Goal: Complete application form

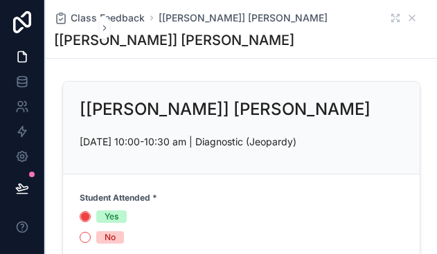
click at [86, 19] on span "Class Feedback" at bounding box center [108, 18] width 74 height 14
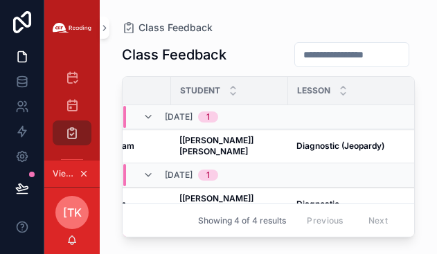
scroll to position [0, 185]
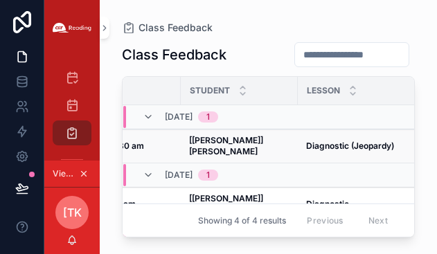
click at [243, 143] on strong "[[PERSON_NAME]] [PERSON_NAME]" at bounding box center [227, 145] width 76 height 21
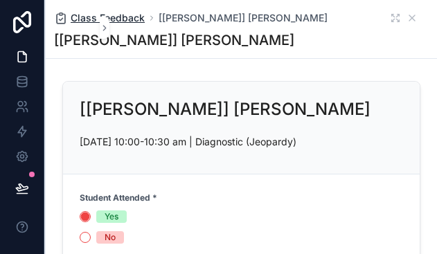
click at [82, 19] on span "Class Feedback" at bounding box center [108, 18] width 74 height 14
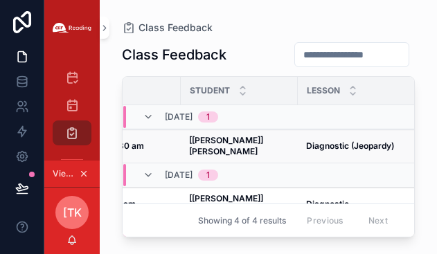
click at [247, 141] on strong "[[PERSON_NAME]] [PERSON_NAME]" at bounding box center [227, 145] width 76 height 21
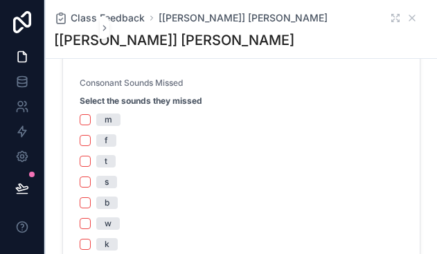
scroll to position [485, 0]
click at [104, 139] on span "f" at bounding box center [106, 141] width 20 height 12
click at [91, 139] on button "f" at bounding box center [85, 141] width 11 height 11
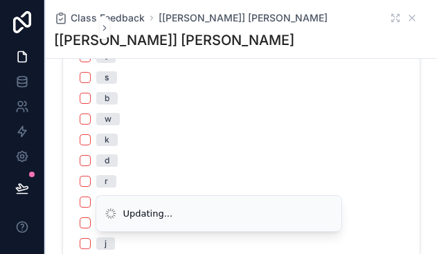
scroll to position [624, 0]
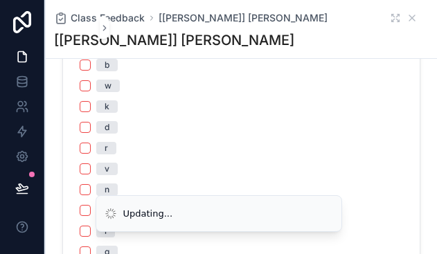
click at [111, 131] on span "d" at bounding box center [106, 127] width 21 height 12
click at [91, 131] on button "d" at bounding box center [85, 127] width 11 height 11
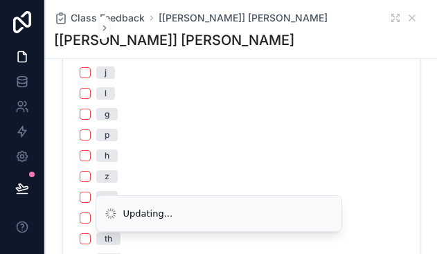
scroll to position [762, 0]
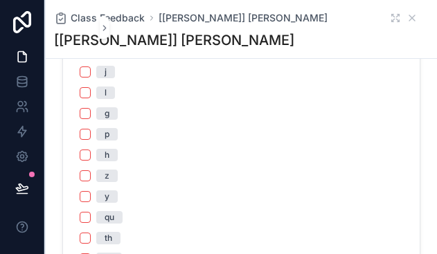
click at [112, 134] on span "p" at bounding box center [106, 134] width 21 height 12
click at [91, 134] on button "p" at bounding box center [85, 134] width 11 height 11
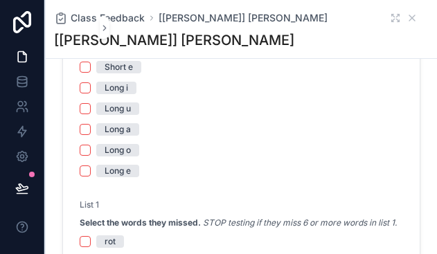
scroll to position [1040, 0]
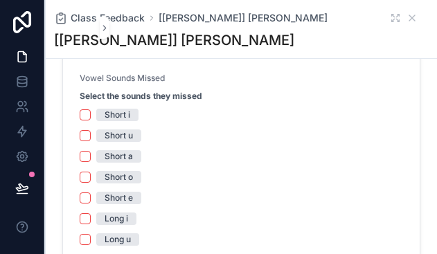
click at [122, 138] on div "Short u" at bounding box center [119, 136] width 28 height 12
click at [91, 138] on button "Short u" at bounding box center [85, 135] width 11 height 11
click at [94, 195] on div "Short e" at bounding box center [242, 198] width 324 height 12
click at [133, 198] on div "Short e" at bounding box center [119, 198] width 28 height 12
click at [91, 198] on button "Short e" at bounding box center [85, 198] width 11 height 11
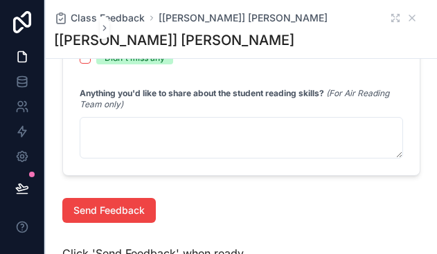
scroll to position [1525, 0]
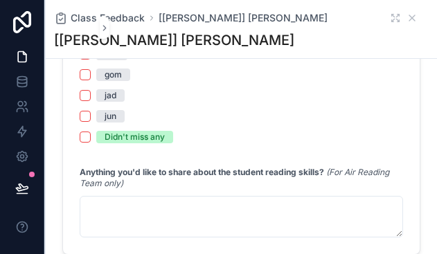
click at [135, 143] on div "Didn't miss any" at bounding box center [135, 137] width 60 height 12
click at [91, 143] on button "Didn't miss any" at bounding box center [85, 137] width 11 height 11
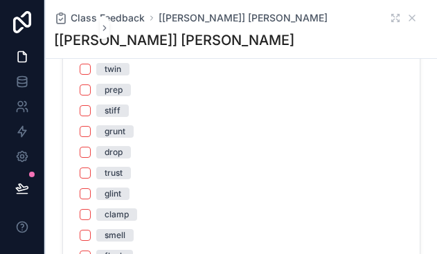
scroll to position [1802, 0]
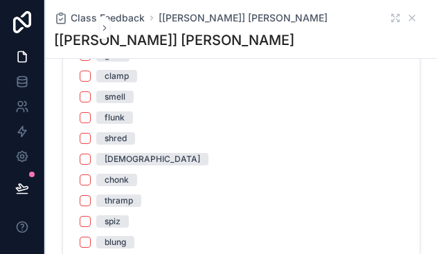
click at [112, 62] on div "glint" at bounding box center [113, 55] width 17 height 12
click at [91, 61] on button "glint" at bounding box center [85, 55] width 11 height 11
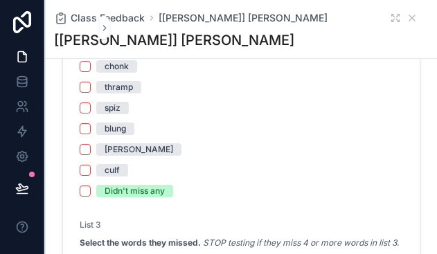
scroll to position [1941, 0]
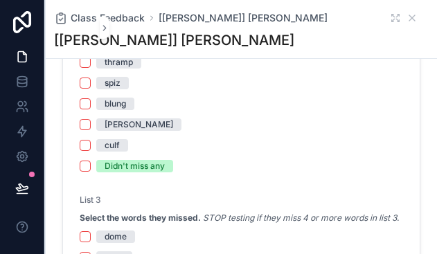
click at [121, 69] on div "thramp" at bounding box center [119, 62] width 28 height 12
click at [91, 68] on button "thramp" at bounding box center [85, 62] width 11 height 11
click at [119, 89] on div "spiz" at bounding box center [113, 83] width 16 height 12
click at [91, 89] on button "spiz" at bounding box center [85, 83] width 11 height 11
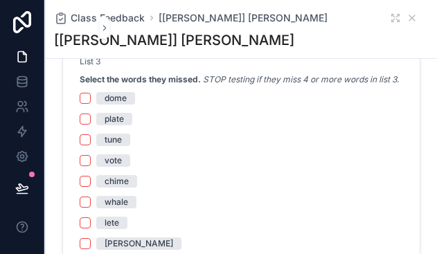
scroll to position [2149, 0]
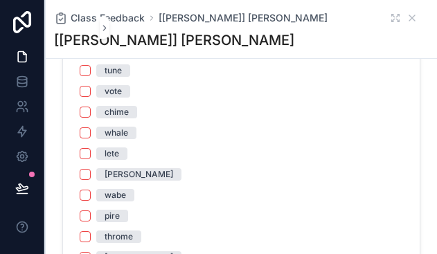
click at [96, 98] on span "vote" at bounding box center [113, 91] width 34 height 12
click at [91, 97] on button "vote" at bounding box center [85, 91] width 11 height 11
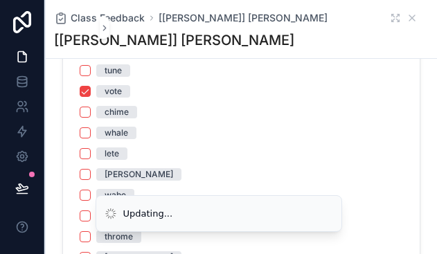
click at [121, 119] on div "chime" at bounding box center [117, 112] width 24 height 12
click at [91, 118] on button "chime" at bounding box center [85, 112] width 11 height 11
click at [117, 139] on div "whale" at bounding box center [117, 133] width 24 height 12
click at [91, 139] on button "whale" at bounding box center [85, 133] width 11 height 11
click at [121, 195] on li "Updating..." at bounding box center [219, 213] width 247 height 37
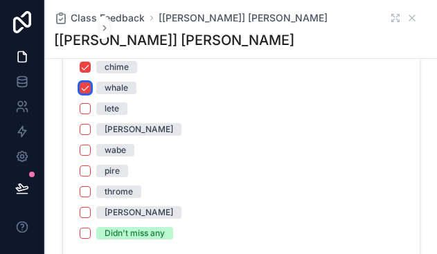
scroll to position [2218, 0]
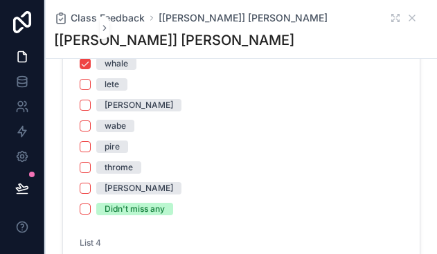
click at [120, 112] on div "[PERSON_NAME]" at bounding box center [139, 105] width 69 height 12
click at [91, 111] on button "[PERSON_NAME]" at bounding box center [85, 105] width 11 height 11
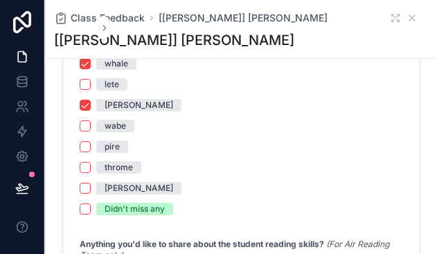
click at [86, 172] on div "dome plate tune vote chime whale lete [PERSON_NAME] wabe pire throme [PERSON_NA…" at bounding box center [242, 85] width 324 height 262
click at [86, 152] on button "pire" at bounding box center [85, 146] width 11 height 11
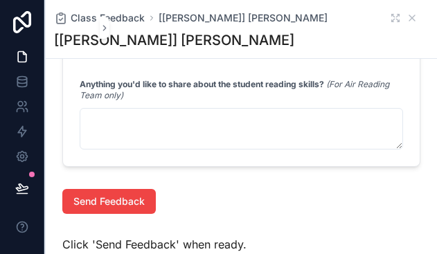
scroll to position [2357, 0]
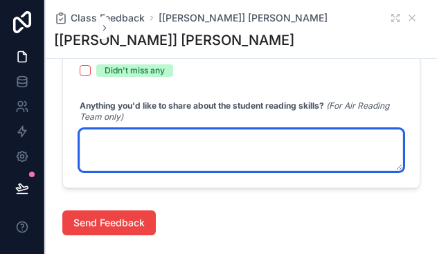
click at [152, 171] on textarea "scrollable content" at bounding box center [242, 151] width 324 height 42
type textarea "*"
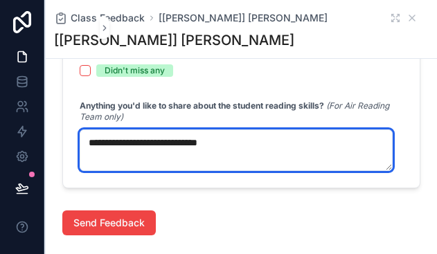
type textarea "**********"
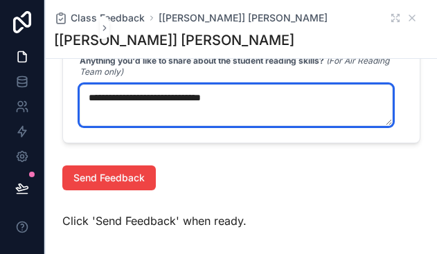
scroll to position [2426, 0]
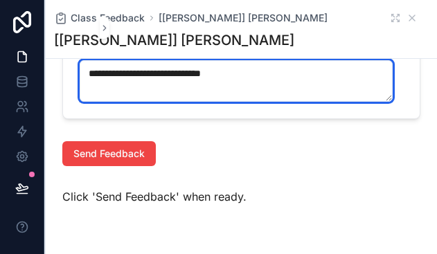
drag, startPoint x: 279, startPoint y: 103, endPoint x: 71, endPoint y: 102, distance: 207.9
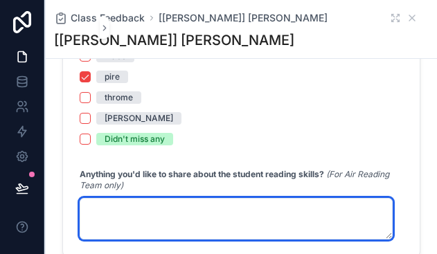
scroll to position [2287, 0]
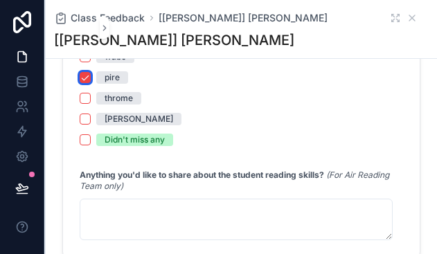
click at [85, 83] on button "pire" at bounding box center [85, 77] width 11 height 11
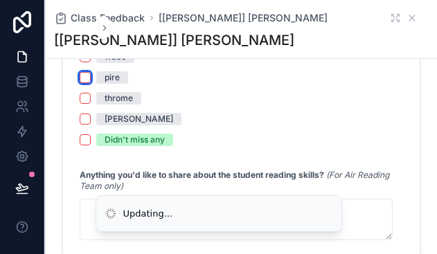
scroll to position [2218, 0]
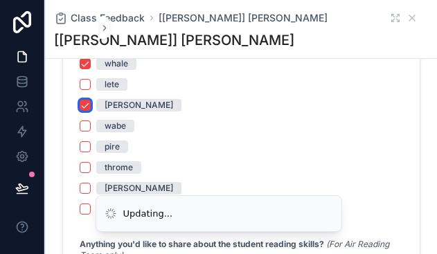
click at [88, 111] on button "[PERSON_NAME]" at bounding box center [85, 105] width 11 height 11
click at [85, 69] on button "whale" at bounding box center [85, 63] width 11 height 11
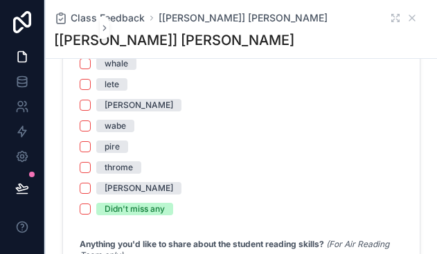
click at [89, 49] on button "chime" at bounding box center [85, 42] width 11 height 11
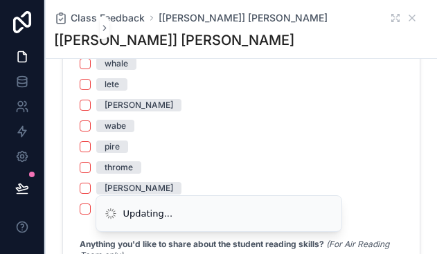
scroll to position [2079, 0]
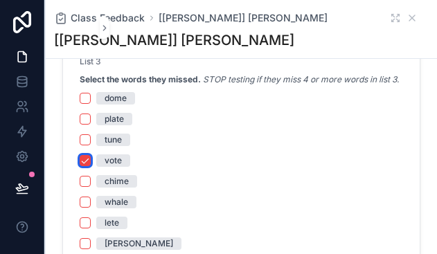
click at [85, 166] on button "vote" at bounding box center [85, 160] width 11 height 11
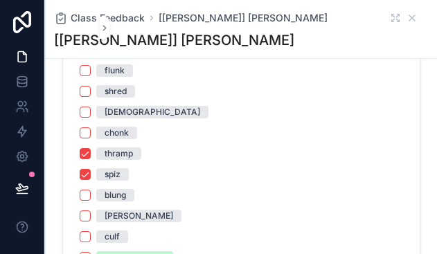
scroll to position [1871, 0]
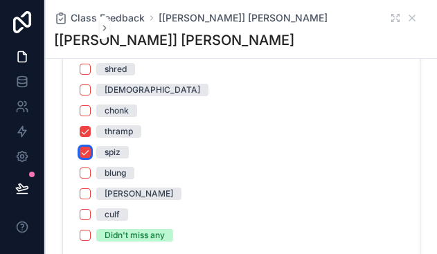
click at [85, 158] on button "spiz" at bounding box center [85, 152] width 11 height 11
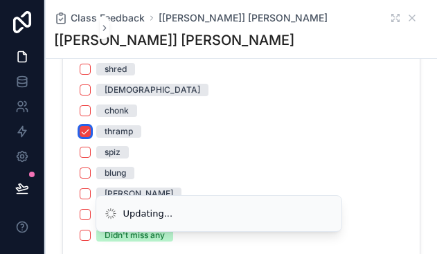
click at [85, 137] on button "thramp" at bounding box center [85, 131] width 11 height 11
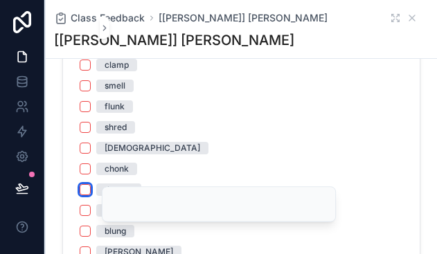
scroll to position [1733, 0]
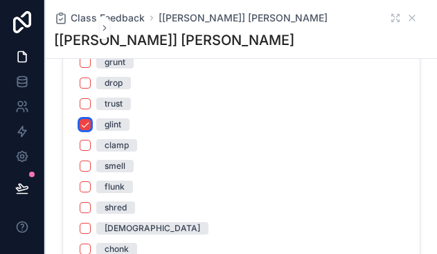
click at [87, 130] on button "glint" at bounding box center [85, 124] width 11 height 11
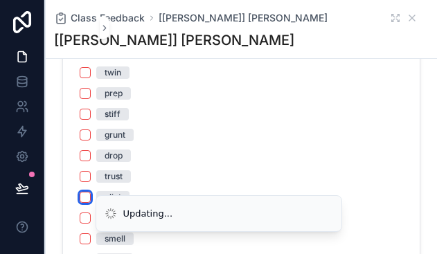
scroll to position [1594, 0]
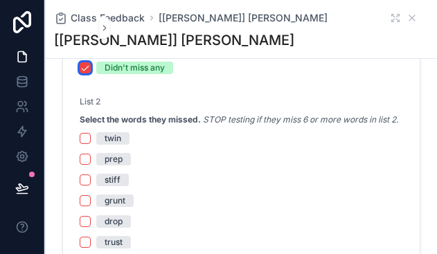
click at [89, 73] on button "Didn't miss any" at bounding box center [85, 67] width 11 height 11
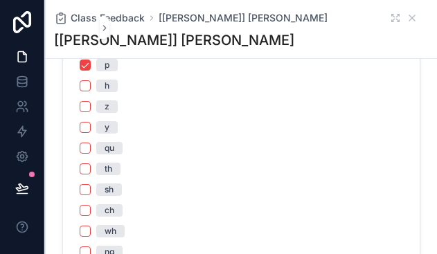
scroll to position [1040, 0]
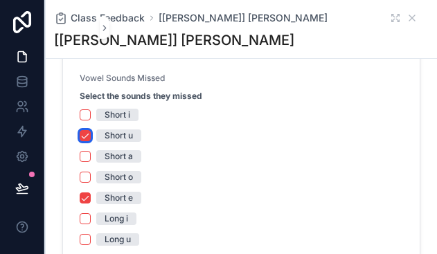
click at [85, 131] on button "Short u" at bounding box center [85, 135] width 11 height 11
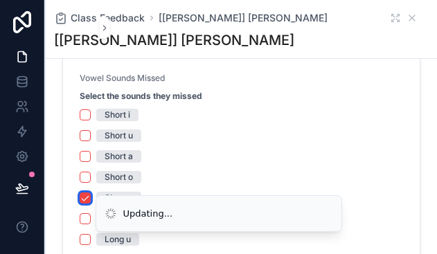
drag, startPoint x: 83, startPoint y: 197, endPoint x: 168, endPoint y: 181, distance: 86.7
click at [85, 197] on button "Short e" at bounding box center [85, 198] width 11 height 11
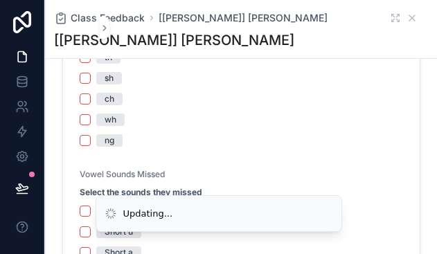
scroll to position [762, 0]
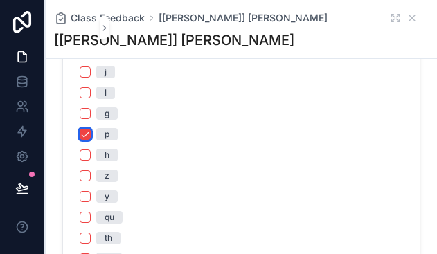
click at [85, 138] on button "p" at bounding box center [85, 134] width 11 height 11
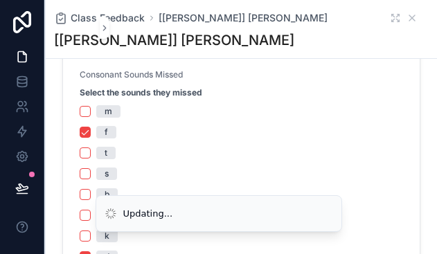
scroll to position [485, 0]
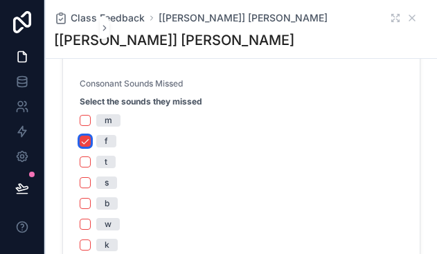
drag, startPoint x: 81, startPoint y: 141, endPoint x: 123, endPoint y: 166, distance: 49.1
click at [82, 141] on button "f" at bounding box center [85, 141] width 11 height 11
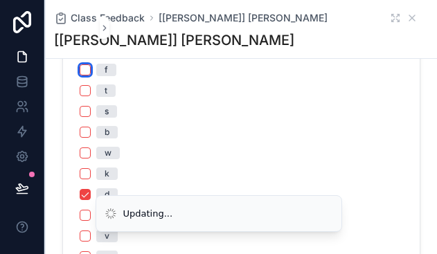
scroll to position [624, 0]
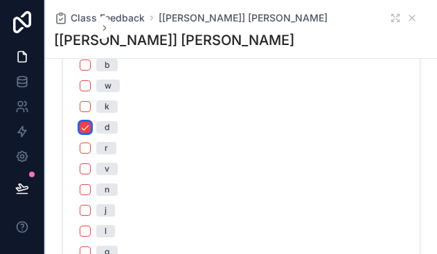
drag, startPoint x: 84, startPoint y: 128, endPoint x: 128, endPoint y: 134, distance: 44.1
click at [85, 127] on button "d" at bounding box center [85, 127] width 11 height 11
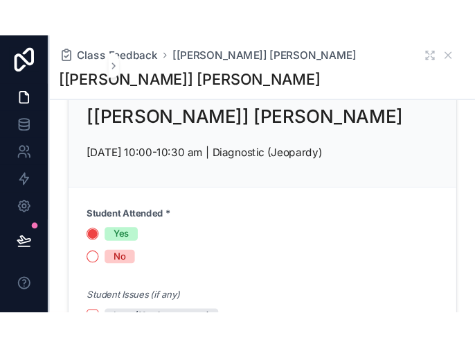
scroll to position [0, 0]
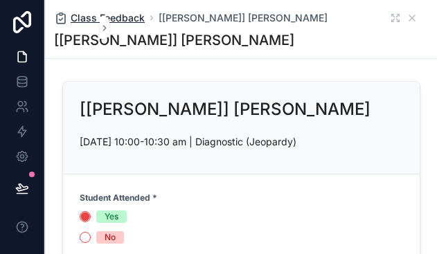
click at [80, 21] on span "Class Feedback" at bounding box center [108, 18] width 74 height 14
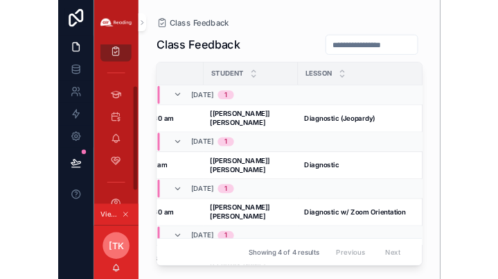
scroll to position [99, 0]
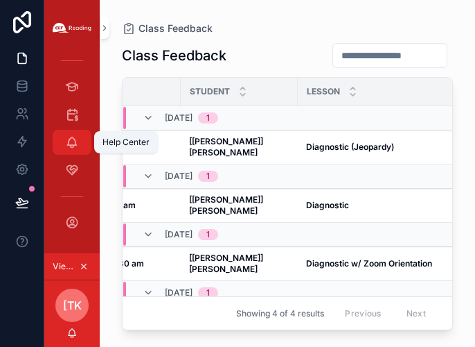
click at [69, 150] on div "Help Center" at bounding box center [72, 142] width 22 height 22
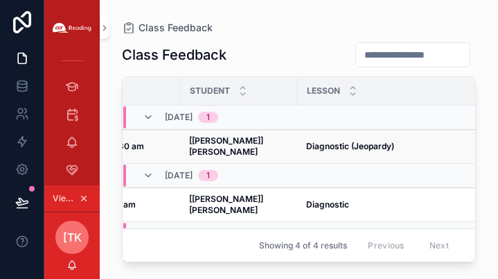
click at [331, 141] on strong "Diagnostic (Jeopardy)" at bounding box center [350, 146] width 88 height 10
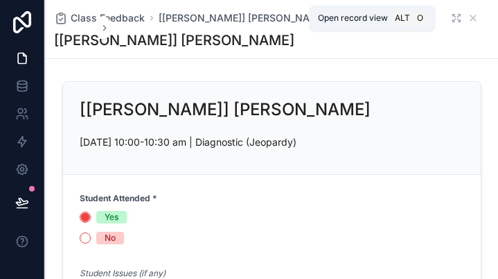
click at [437, 21] on icon "scrollable content" at bounding box center [456, 17] width 11 height 11
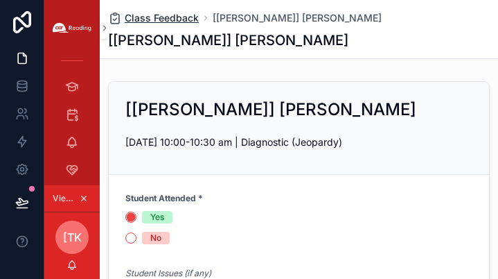
click at [169, 15] on span "Class Feedback" at bounding box center [162, 18] width 74 height 14
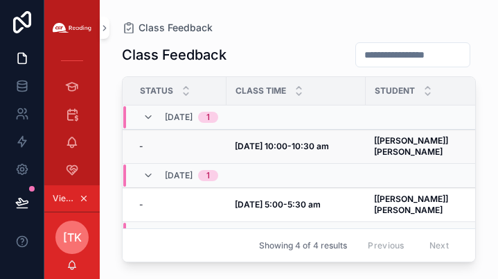
click at [414, 144] on strong "[[PERSON_NAME]] [PERSON_NAME]" at bounding box center [412, 145] width 76 height 21
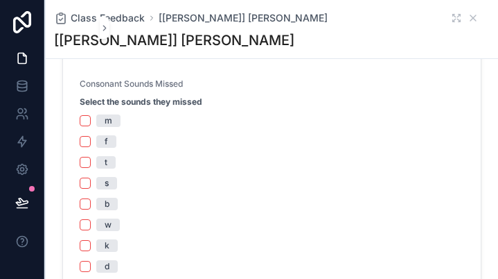
scroll to position [554, 0]
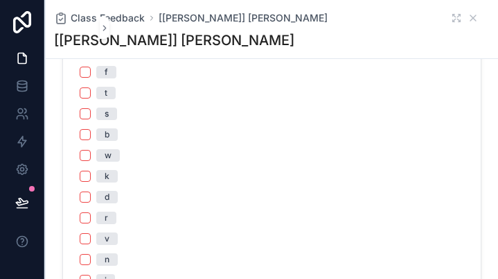
click at [110, 137] on div "b" at bounding box center [107, 134] width 5 height 12
click at [91, 137] on button "b" at bounding box center [85, 134] width 11 height 11
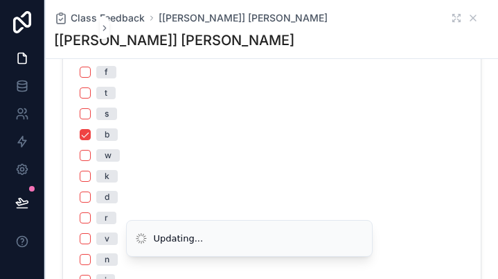
click at [107, 197] on div "d" at bounding box center [107, 197] width 5 height 12
click at [91, 197] on button "d" at bounding box center [85, 196] width 11 height 11
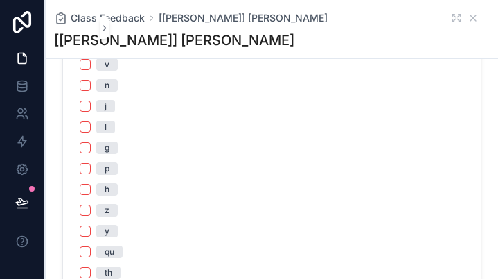
scroll to position [762, 0]
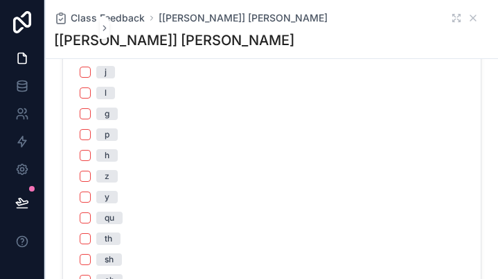
click at [108, 214] on div "qu" at bounding box center [110, 217] width 10 height 12
click at [91, 214] on button "qu" at bounding box center [85, 217] width 11 height 11
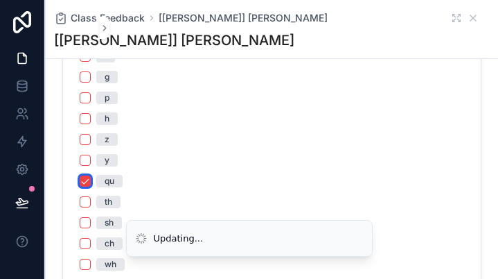
scroll to position [832, 0]
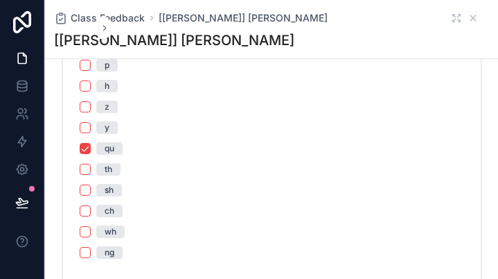
click at [109, 254] on div "ng" at bounding box center [110, 252] width 10 height 12
click at [91, 254] on button "ng" at bounding box center [85, 252] width 11 height 11
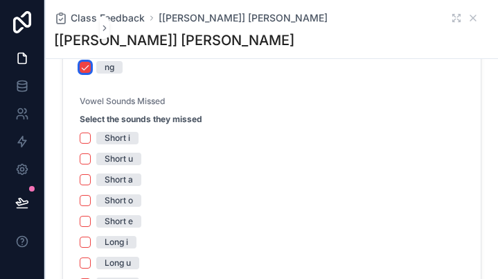
scroll to position [1040, 0]
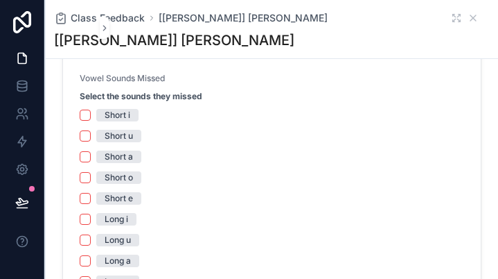
click at [128, 179] on div "Short o" at bounding box center [119, 177] width 28 height 12
click at [91, 179] on button "Short o" at bounding box center [85, 177] width 11 height 11
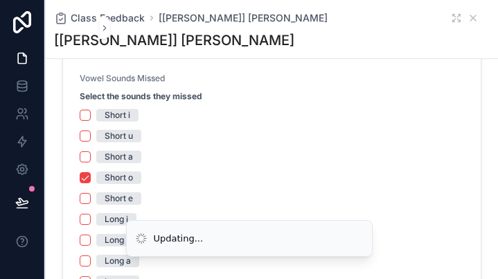
click at [130, 135] on div "Short u" at bounding box center [119, 136] width 28 height 12
click at [91, 135] on button "Short u" at bounding box center [85, 135] width 11 height 11
click at [125, 202] on div "Short e" at bounding box center [119, 198] width 28 height 12
click at [91, 202] on button "Short e" at bounding box center [85, 198] width 11 height 11
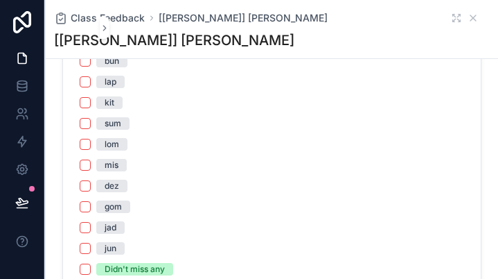
scroll to position [1462, 0]
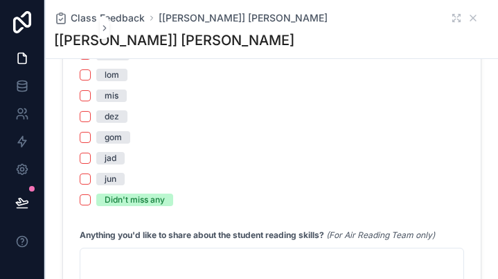
click at [137, 202] on div "Didn't miss any" at bounding box center [135, 199] width 60 height 12
click at [91, 202] on button "Didn't miss any" at bounding box center [85, 199] width 11 height 11
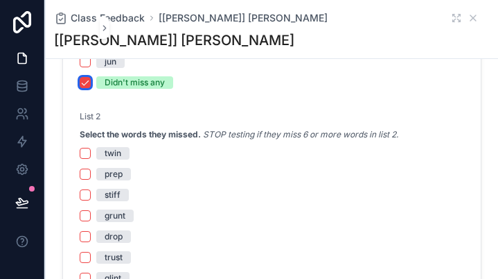
scroll to position [1601, 0]
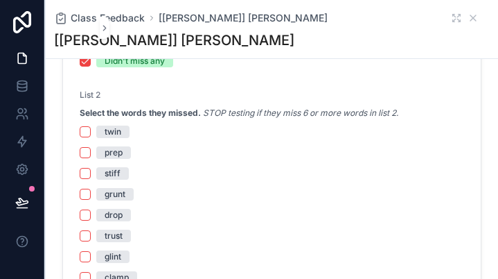
click at [119, 156] on div "prep" at bounding box center [114, 152] width 18 height 12
click at [91, 156] on button "prep" at bounding box center [85, 152] width 11 height 11
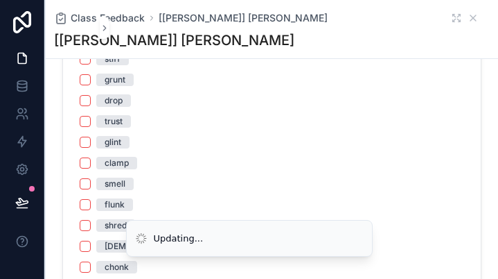
scroll to position [1740, 0]
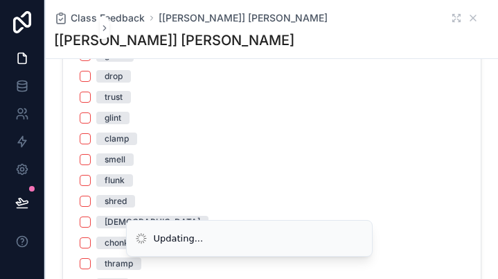
click at [125, 202] on div "shred" at bounding box center [116, 201] width 22 height 12
click at [91, 202] on button "shred" at bounding box center [85, 200] width 11 height 11
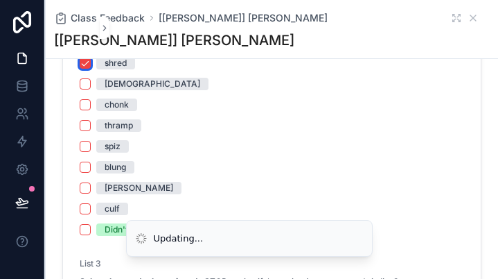
scroll to position [1878, 0]
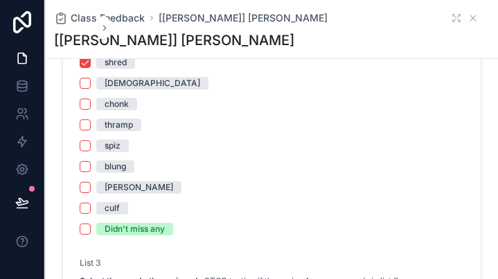
click at [115, 147] on div "spiz" at bounding box center [113, 145] width 16 height 12
click at [91, 147] on button "spiz" at bounding box center [85, 145] width 11 height 11
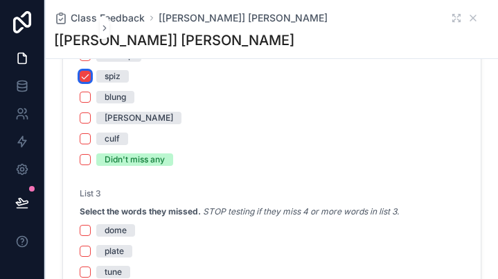
scroll to position [2017, 0]
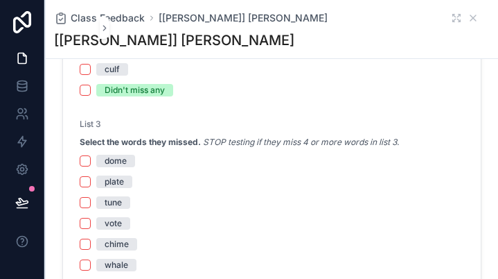
click at [112, 182] on div "plate" at bounding box center [114, 181] width 19 height 12
click at [91, 182] on button "plate" at bounding box center [85, 181] width 11 height 11
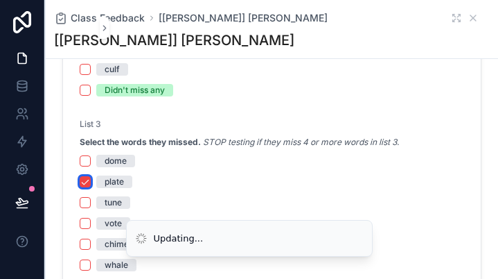
scroll to position [2086, 0]
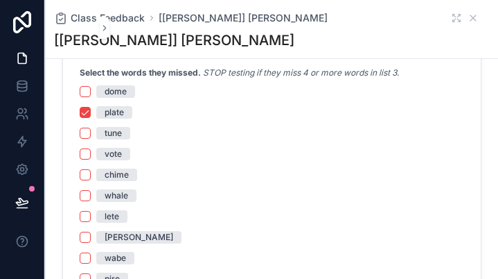
click at [120, 194] on div "whale" at bounding box center [117, 195] width 24 height 12
click at [91, 194] on button "whale" at bounding box center [85, 195] width 11 height 11
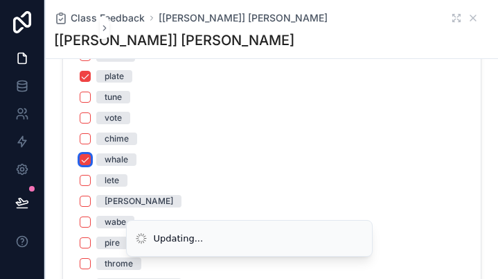
scroll to position [2225, 0]
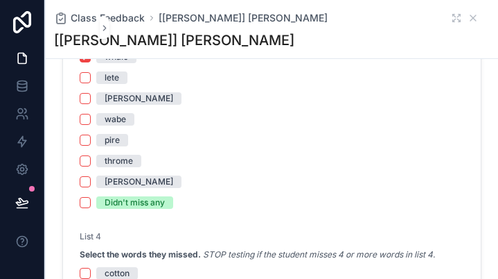
click at [119, 121] on div "wabe" at bounding box center [115, 119] width 21 height 12
click at [91, 121] on button "wabe" at bounding box center [85, 119] width 11 height 11
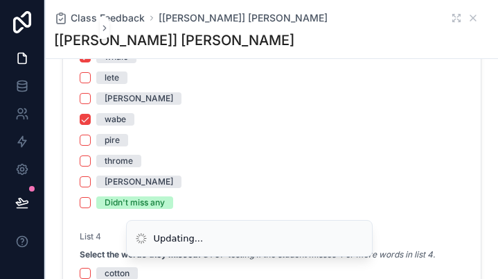
click at [119, 138] on div "pire" at bounding box center [112, 140] width 15 height 12
click at [91, 138] on button "pire" at bounding box center [85, 139] width 11 height 11
click at [126, 159] on div "throme" at bounding box center [119, 161] width 28 height 12
click at [91, 159] on button "throme" at bounding box center [85, 160] width 11 height 11
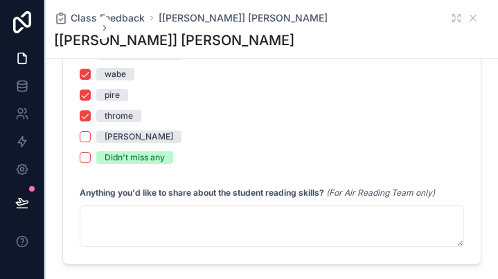
scroll to position [2294, 0]
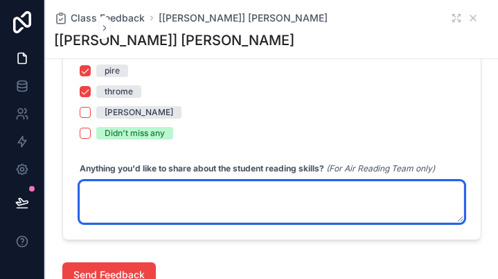
click at [219, 189] on textarea "scrollable content" at bounding box center [272, 202] width 385 height 42
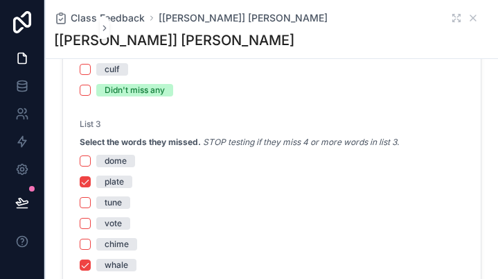
scroll to position [2086, 0]
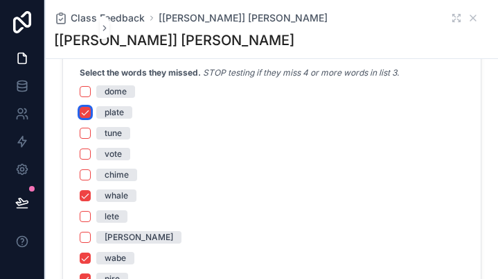
drag, startPoint x: 84, startPoint y: 112, endPoint x: 90, endPoint y: 151, distance: 39.3
click at [84, 113] on button "plate" at bounding box center [85, 112] width 11 height 11
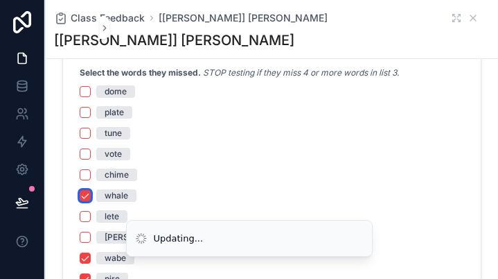
click at [87, 200] on button "whale" at bounding box center [85, 195] width 11 height 11
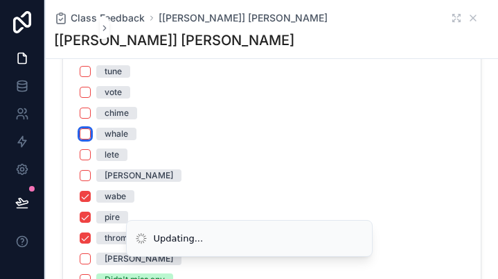
scroll to position [2225, 0]
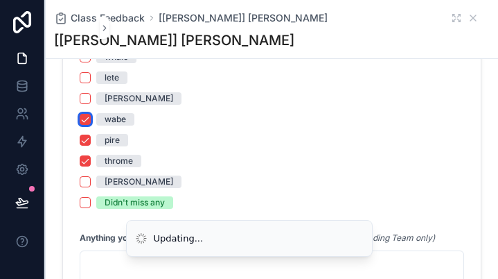
drag, startPoint x: 85, startPoint y: 120, endPoint x: 89, endPoint y: 134, distance: 15.0
click at [86, 119] on button "wabe" at bounding box center [85, 119] width 11 height 11
click at [88, 140] on button "pire" at bounding box center [85, 139] width 11 height 11
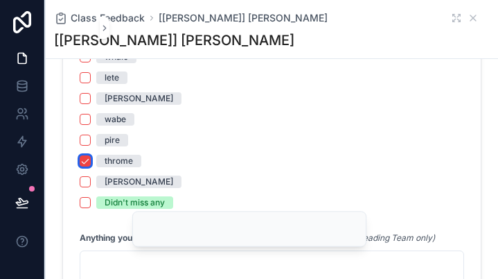
drag, startPoint x: 85, startPoint y: 159, endPoint x: 90, endPoint y: 168, distance: 10.6
click at [85, 159] on button "throme" at bounding box center [85, 160] width 11 height 11
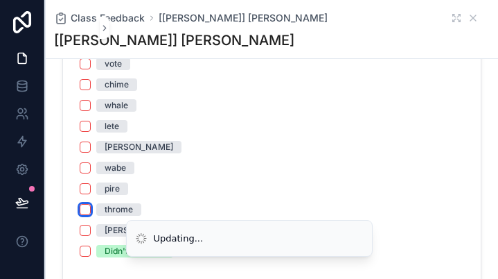
scroll to position [1948, 0]
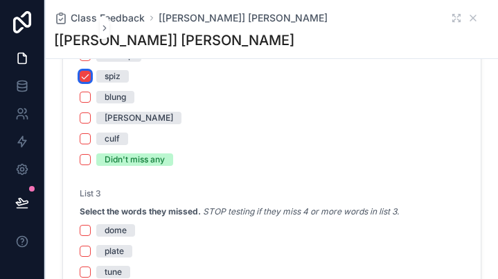
click at [85, 80] on button "spiz" at bounding box center [85, 76] width 11 height 11
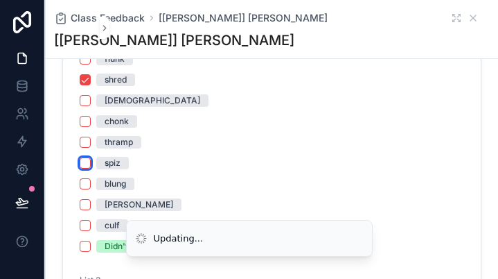
scroll to position [1740, 0]
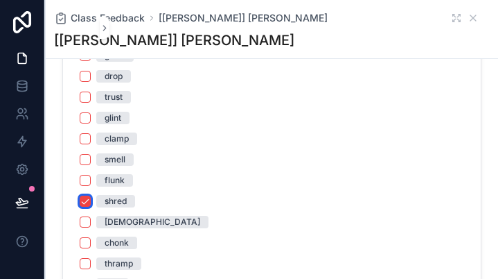
drag, startPoint x: 80, startPoint y: 199, endPoint x: 124, endPoint y: 193, distance: 44.1
click at [82, 197] on button "shred" at bounding box center [85, 200] width 11 height 11
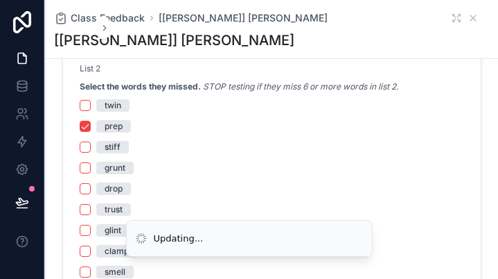
scroll to position [1462, 0]
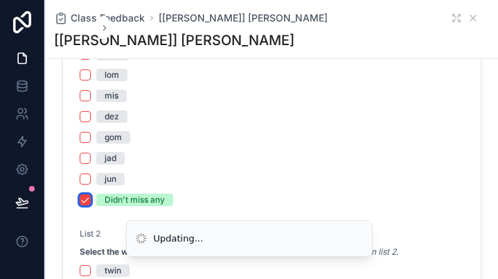
click at [86, 199] on button "Didn't miss any" at bounding box center [85, 199] width 11 height 11
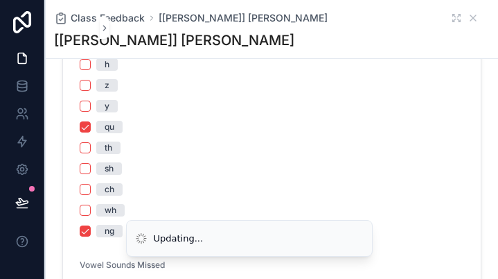
scroll to position [839, 0]
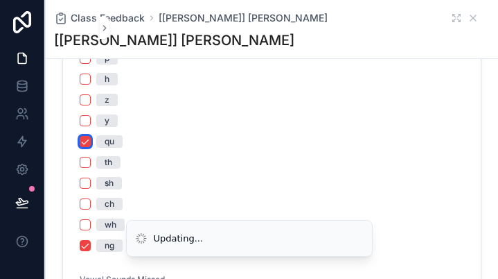
click at [85, 140] on button "qu" at bounding box center [85, 141] width 11 height 11
drag, startPoint x: 86, startPoint y: 247, endPoint x: 110, endPoint y: 218, distance: 37.4
click at [88, 245] on button "ng" at bounding box center [85, 245] width 11 height 11
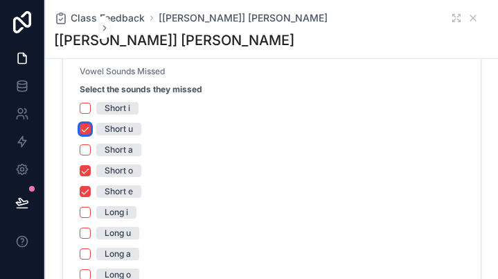
drag, startPoint x: 87, startPoint y: 128, endPoint x: 88, endPoint y: 157, distance: 29.1
click at [87, 129] on button "Short u" at bounding box center [85, 128] width 11 height 11
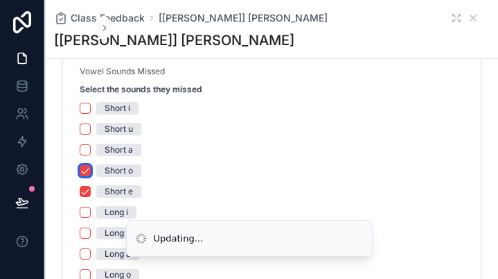
click at [85, 174] on button "Short o" at bounding box center [85, 170] width 11 height 11
click at [87, 193] on button "Short e" at bounding box center [85, 191] width 11 height 11
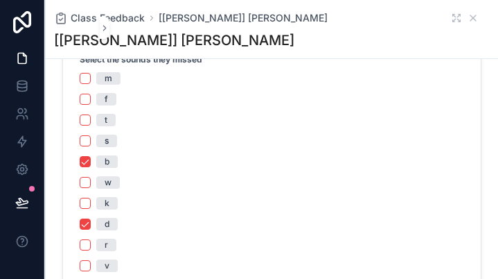
scroll to position [631, 0]
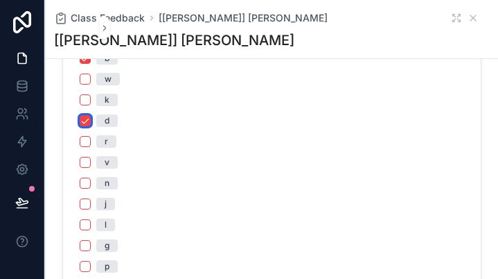
click at [87, 120] on button "d" at bounding box center [85, 120] width 11 height 11
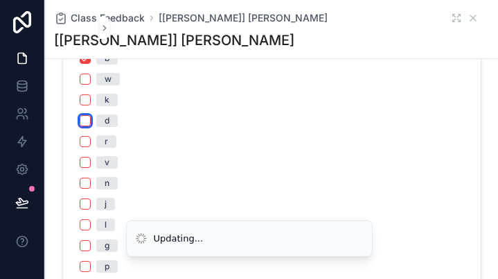
scroll to position [492, 0]
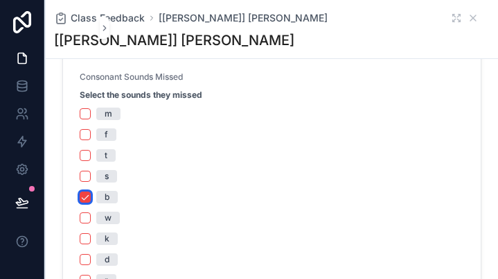
drag, startPoint x: 83, startPoint y: 198, endPoint x: 198, endPoint y: 200, distance: 115.1
click at [85, 196] on button "b" at bounding box center [85, 196] width 11 height 11
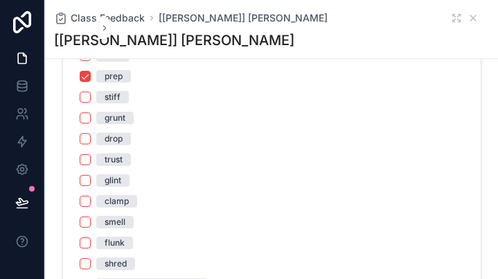
scroll to position [1601, 0]
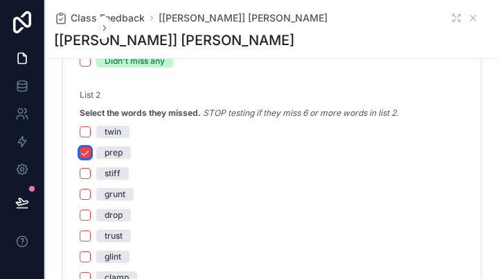
click at [84, 150] on button "prep" at bounding box center [85, 152] width 11 height 11
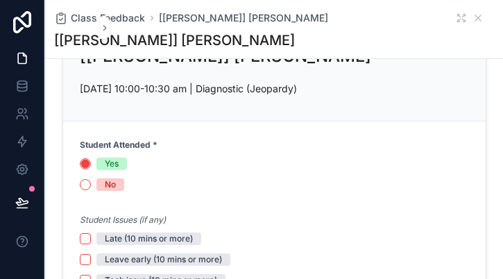
scroll to position [0, 0]
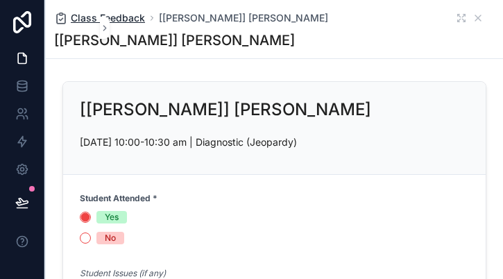
click at [80, 19] on span "Class Feedback" at bounding box center [108, 18] width 74 height 14
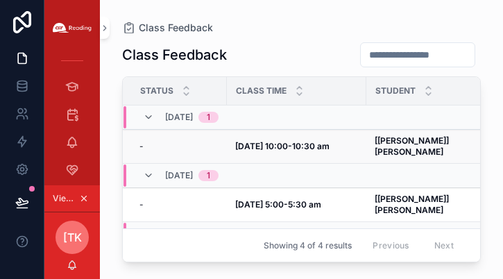
click at [403, 136] on strong "[[PERSON_NAME]] [PERSON_NAME]" at bounding box center [412, 145] width 76 height 21
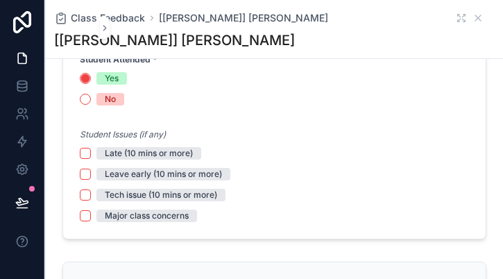
scroll to position [347, 0]
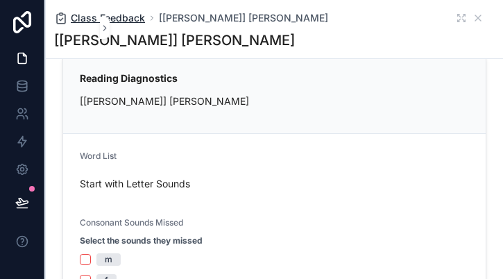
click at [80, 11] on span "Class Feedback" at bounding box center [108, 18] width 74 height 14
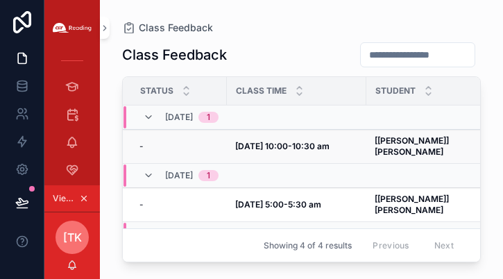
click at [412, 133] on td "[[PERSON_NAME]] [PERSON_NAME] [[PERSON_NAME]] [PERSON_NAME]" at bounding box center [424, 147] width 117 height 34
click at [415, 137] on strong "[[PERSON_NAME]] [PERSON_NAME]" at bounding box center [412, 145] width 76 height 21
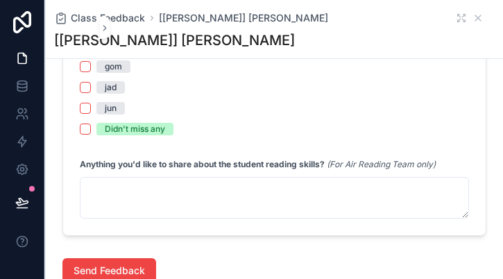
scroll to position [1532, 0]
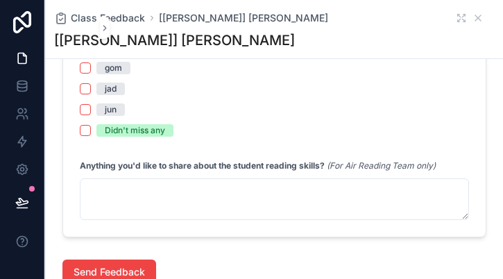
click at [133, 133] on div "Didn't miss any" at bounding box center [135, 130] width 60 height 12
click at [91, 133] on button "Didn't miss any" at bounding box center [85, 130] width 11 height 11
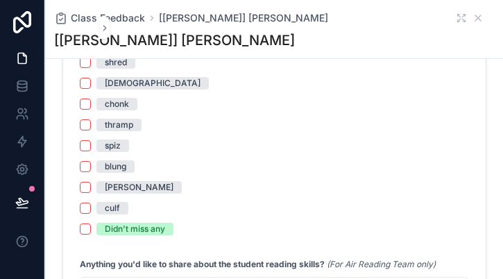
scroll to position [1948, 0]
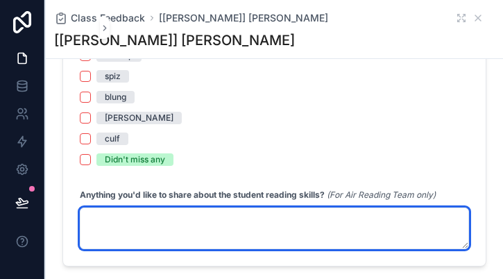
click at [150, 229] on textarea "scrollable content" at bounding box center [274, 228] width 389 height 42
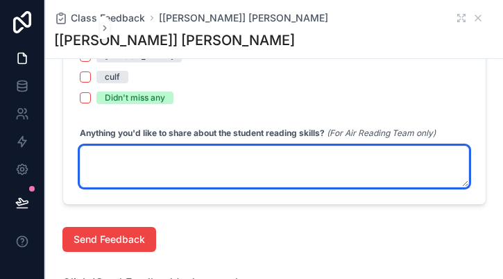
scroll to position [2086, 0]
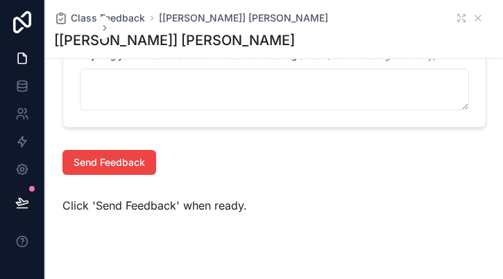
click at [186, 148] on div "Send Feedback" at bounding box center [274, 162] width 440 height 36
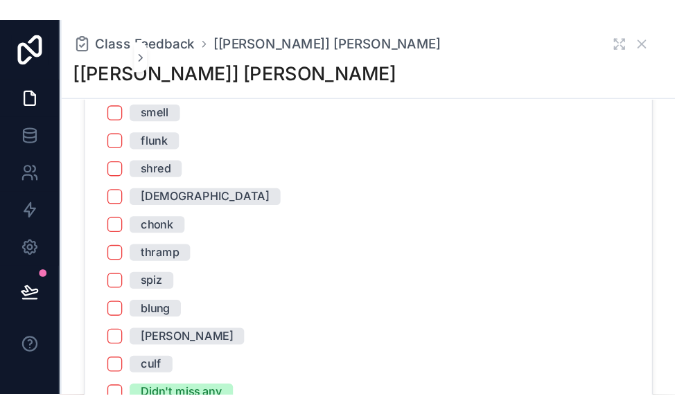
scroll to position [1809, 0]
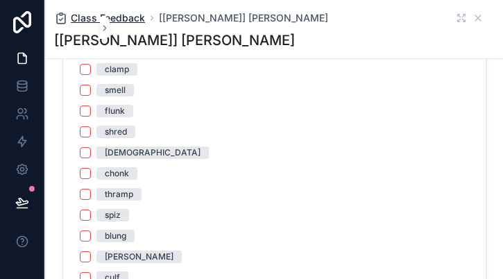
click at [82, 20] on span "Class Feedback" at bounding box center [108, 18] width 74 height 14
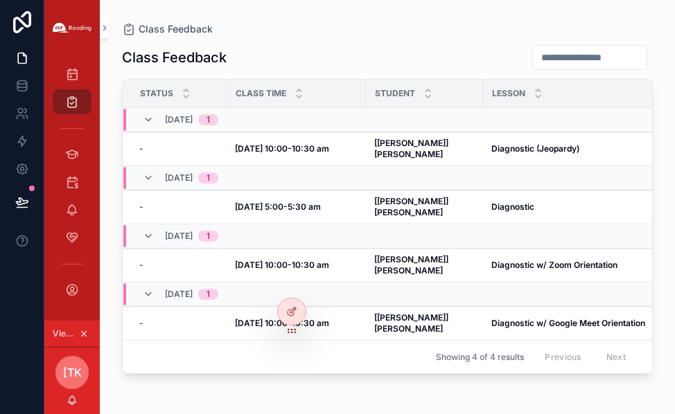
scroll to position [31, 0]
click at [423, 140] on strong "[[PERSON_NAME]] [PERSON_NAME]" at bounding box center [412, 148] width 76 height 21
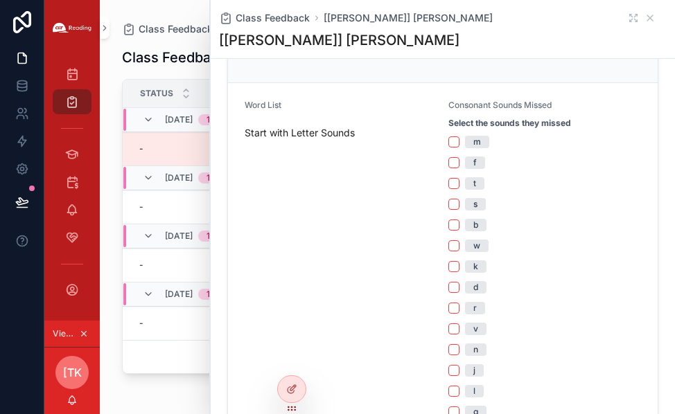
scroll to position [347, 0]
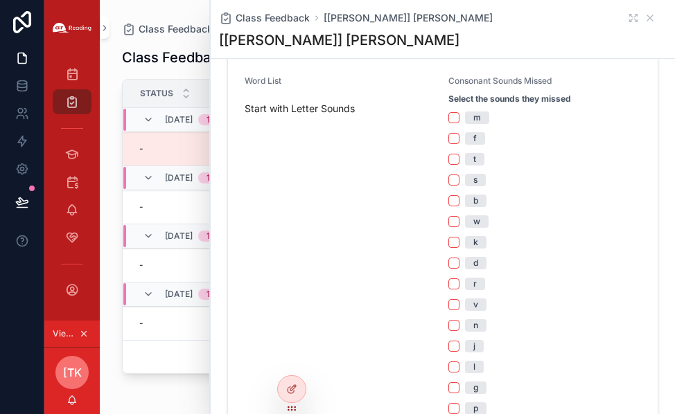
click at [437, 185] on div "s" at bounding box center [544, 180] width 193 height 12
click at [437, 198] on button "b" at bounding box center [453, 200] width 11 height 11
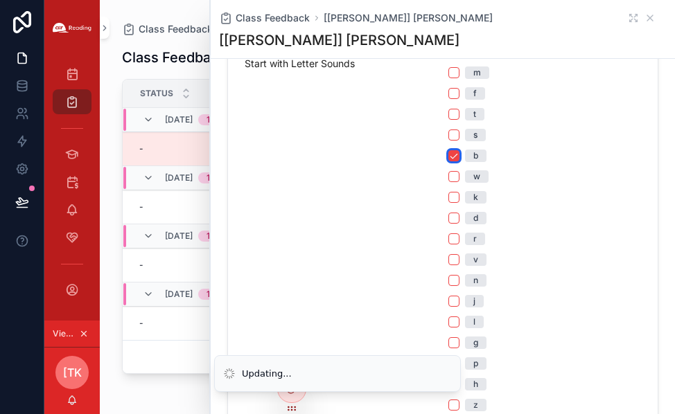
scroll to position [416, 0]
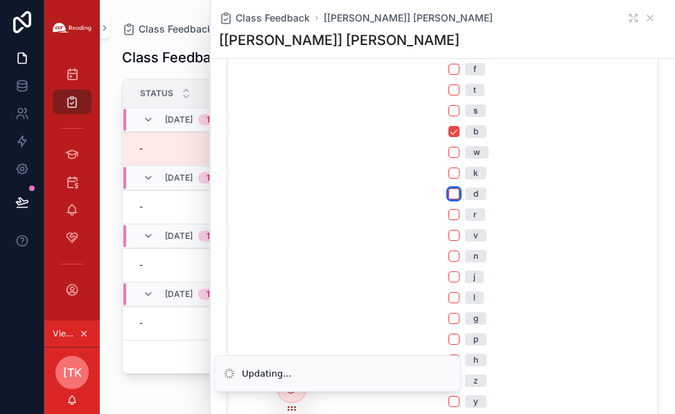
click at [437, 195] on button "d" at bounding box center [453, 194] width 11 height 11
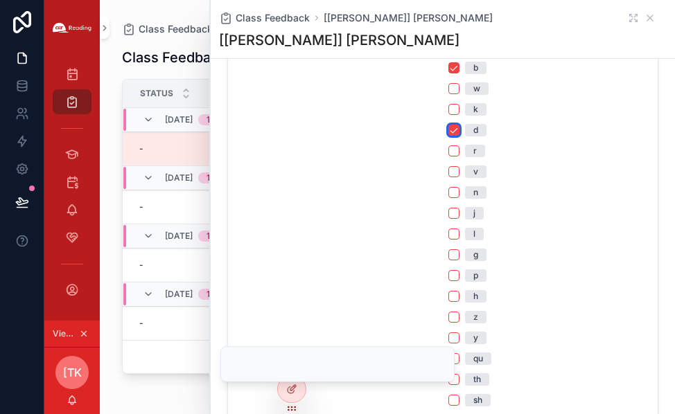
scroll to position [554, 0]
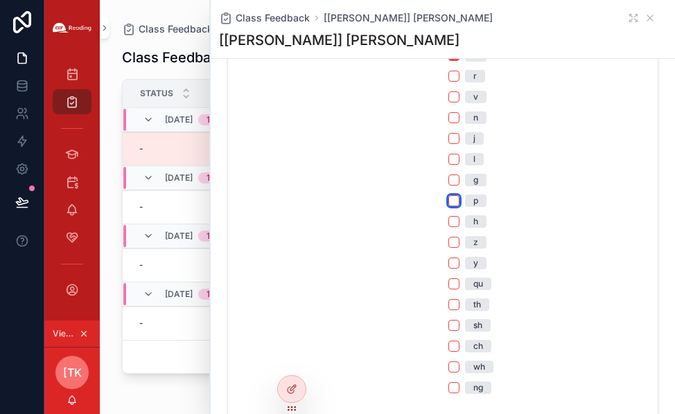
click at [437, 198] on button "p" at bounding box center [453, 200] width 11 height 11
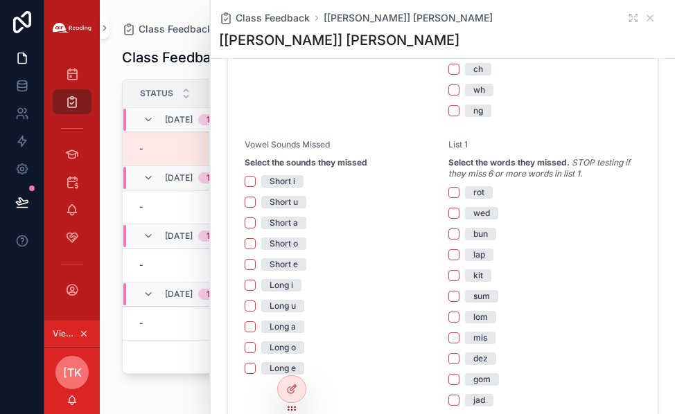
scroll to position [901, 0]
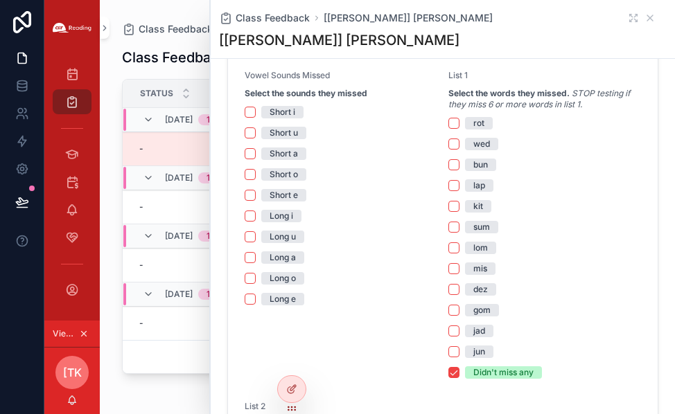
click at [299, 129] on span "Short u" at bounding box center [283, 133] width 45 height 12
click at [256, 129] on button "Short u" at bounding box center [250, 133] width 11 height 11
click at [295, 150] on div "Short a" at bounding box center [284, 154] width 28 height 12
click at [256, 150] on button "Short a" at bounding box center [250, 153] width 11 height 11
click at [297, 191] on div "Short e" at bounding box center [284, 195] width 28 height 12
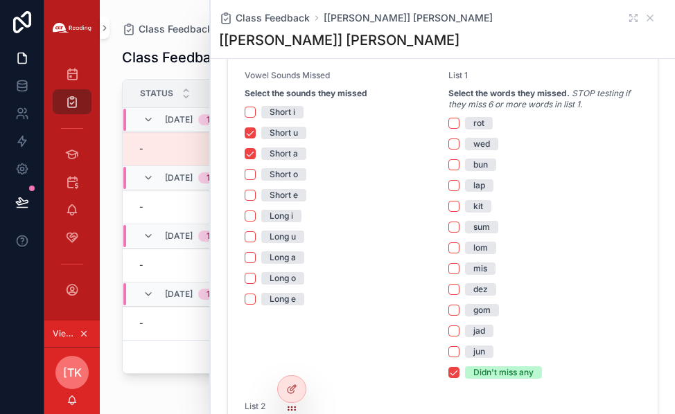
click at [256, 191] on button "Short e" at bounding box center [250, 195] width 11 height 11
click at [437, 254] on button "Didn't miss any" at bounding box center [453, 372] width 11 height 11
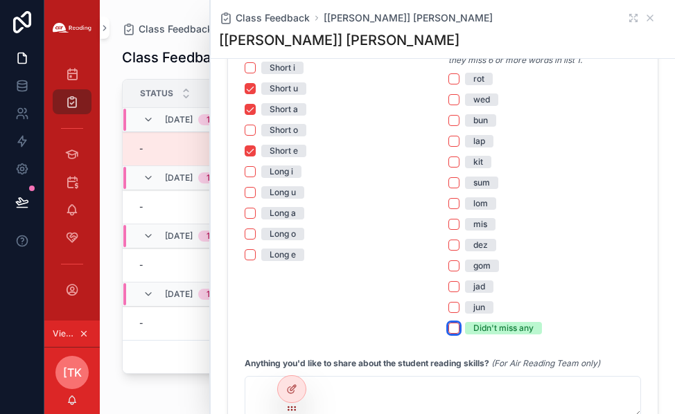
scroll to position [970, 0]
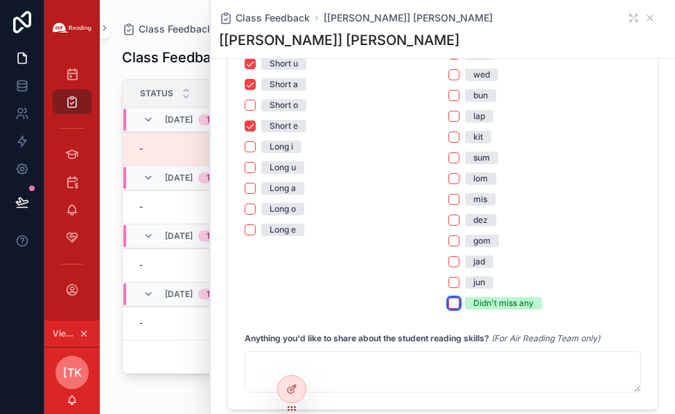
click at [437, 254] on button "Didn't miss any" at bounding box center [453, 303] width 11 height 11
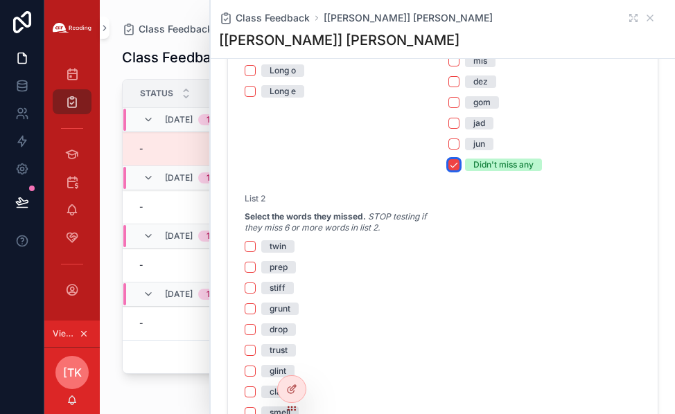
scroll to position [1178, 0]
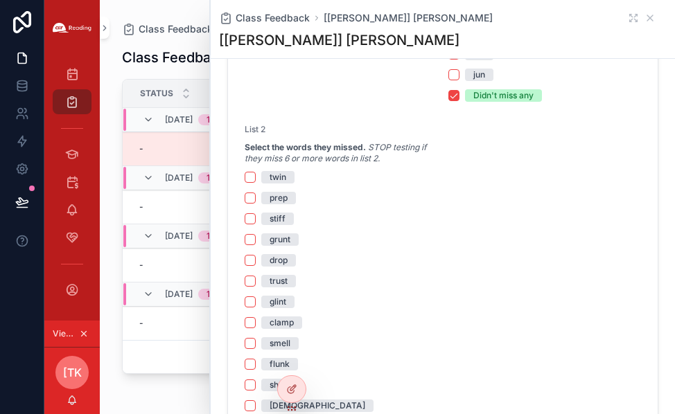
click at [290, 242] on div "grunt" at bounding box center [280, 240] width 21 height 12
click at [256, 242] on button "grunt" at bounding box center [250, 239] width 11 height 11
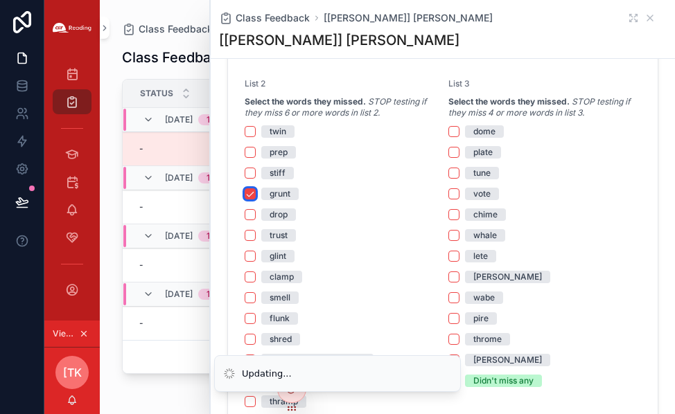
scroll to position [1248, 0]
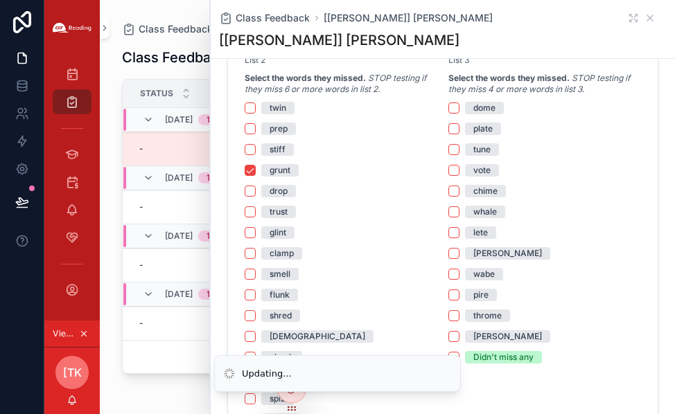
click at [281, 232] on div "glint" at bounding box center [278, 233] width 17 height 12
click at [256, 232] on button "glint" at bounding box center [250, 232] width 11 height 11
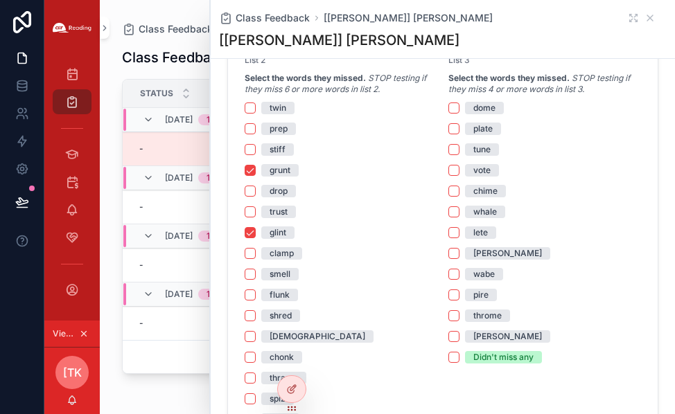
click at [280, 251] on div "clamp" at bounding box center [282, 253] width 24 height 12
click at [256, 251] on button "clamp" at bounding box center [250, 253] width 11 height 11
click at [437, 134] on div "plate" at bounding box center [482, 129] width 19 height 12
click at [437, 134] on button "plate" at bounding box center [453, 128] width 11 height 11
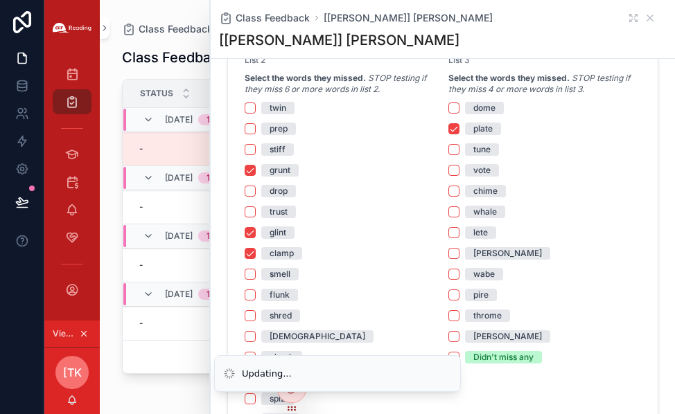
click at [437, 152] on div "tune" at bounding box center [481, 149] width 17 height 12
click at [437, 152] on button "tune" at bounding box center [453, 149] width 11 height 11
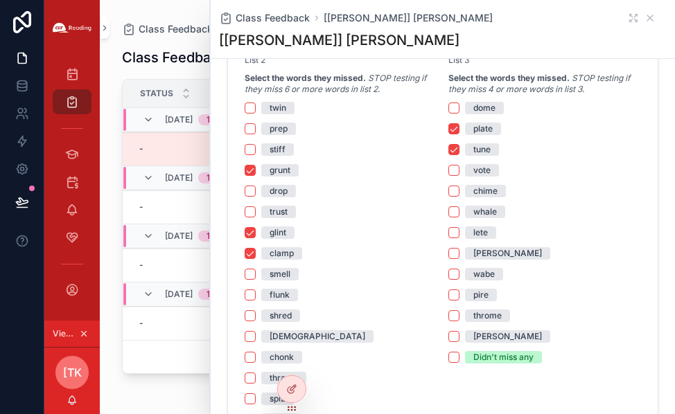
click at [437, 169] on div "vote" at bounding box center [481, 170] width 17 height 12
click at [437, 169] on button "vote" at bounding box center [453, 170] width 11 height 11
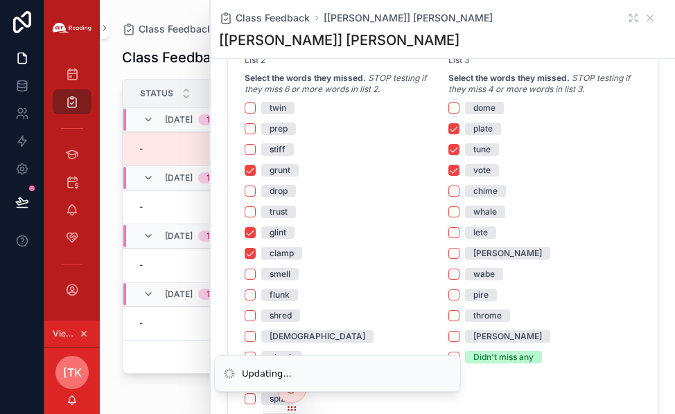
click at [437, 189] on div "chime" at bounding box center [485, 191] width 24 height 12
click at [437, 189] on button "chime" at bounding box center [453, 191] width 11 height 11
click at [437, 209] on div "whale" at bounding box center [485, 212] width 24 height 12
click at [437, 209] on button "whale" at bounding box center [453, 212] width 11 height 11
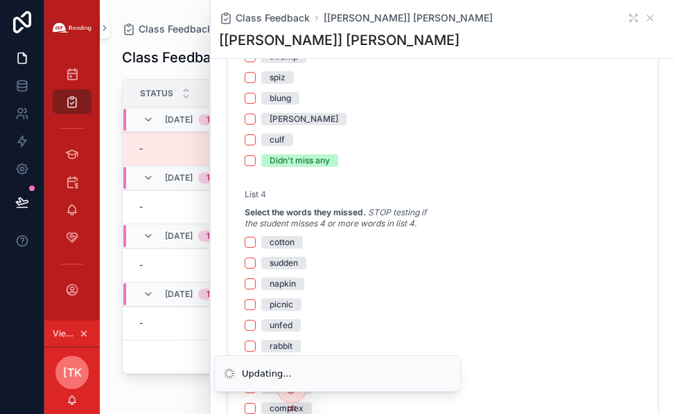
scroll to position [1594, 0]
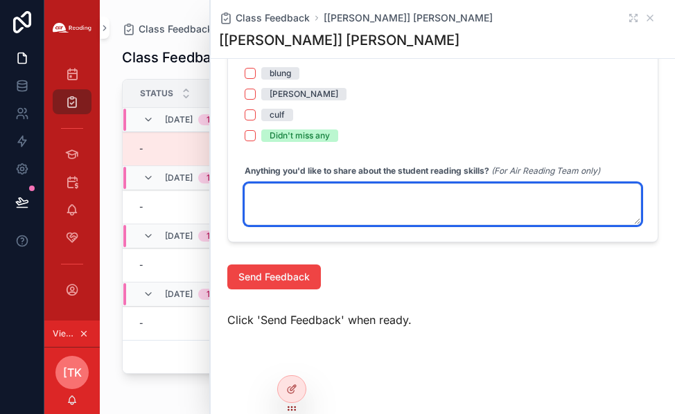
click at [437, 210] on textarea "scrollable content" at bounding box center [443, 205] width 396 height 42
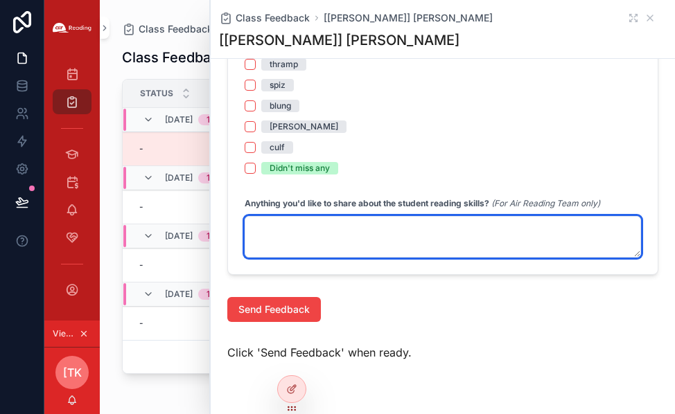
scroll to position [1602, 0]
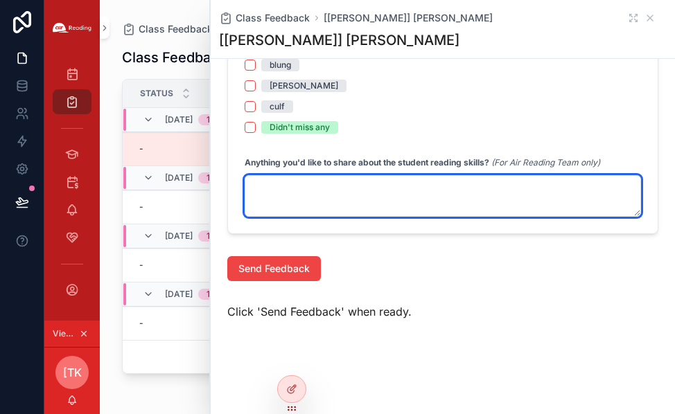
click at [428, 195] on textarea "scrollable content" at bounding box center [443, 196] width 396 height 42
click at [349, 191] on textarea "scrollable content" at bounding box center [443, 196] width 396 height 42
